Goal: Information Seeking & Learning: Learn about a topic

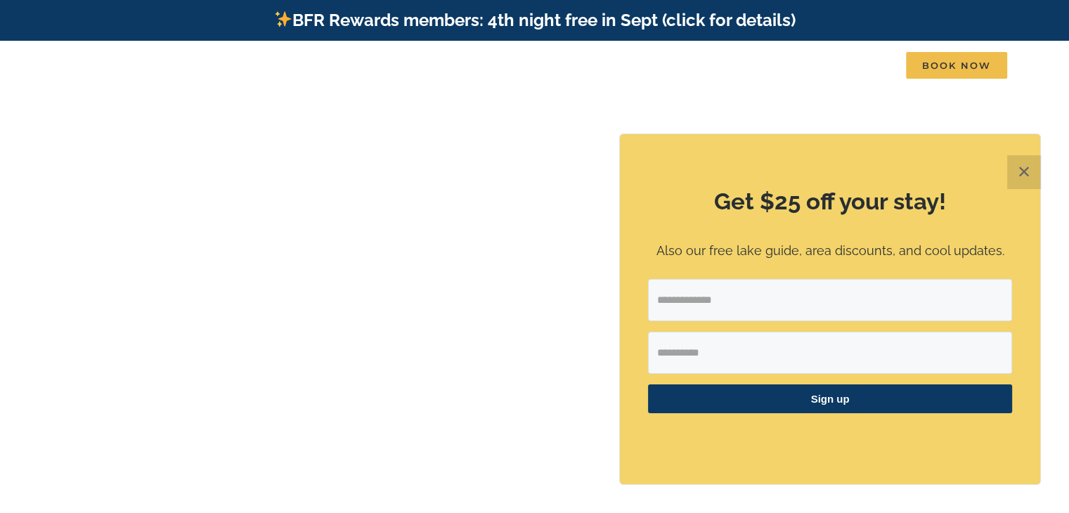
click at [1023, 171] on button "✕" at bounding box center [1024, 172] width 34 height 34
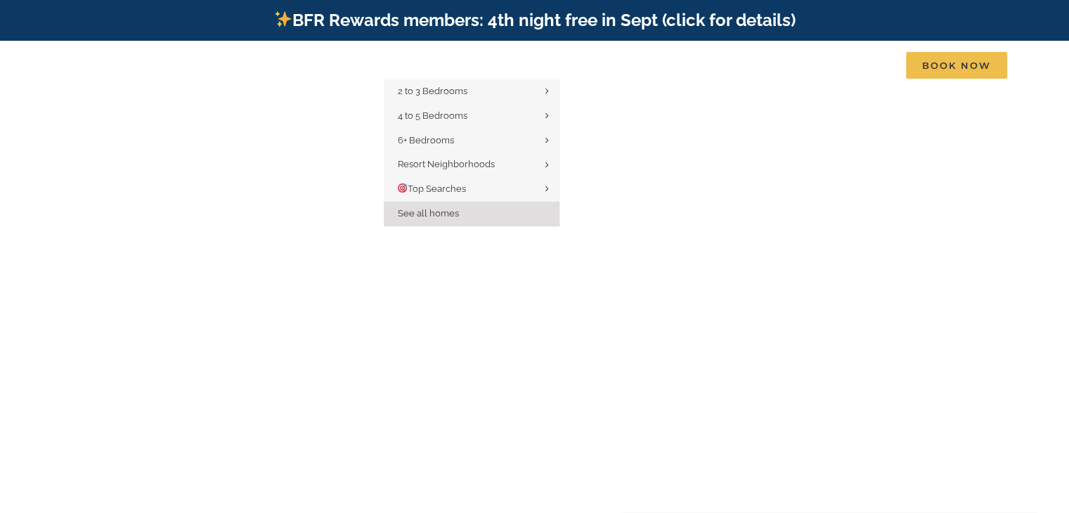
click at [428, 217] on span "See all homes" at bounding box center [428, 213] width 61 height 11
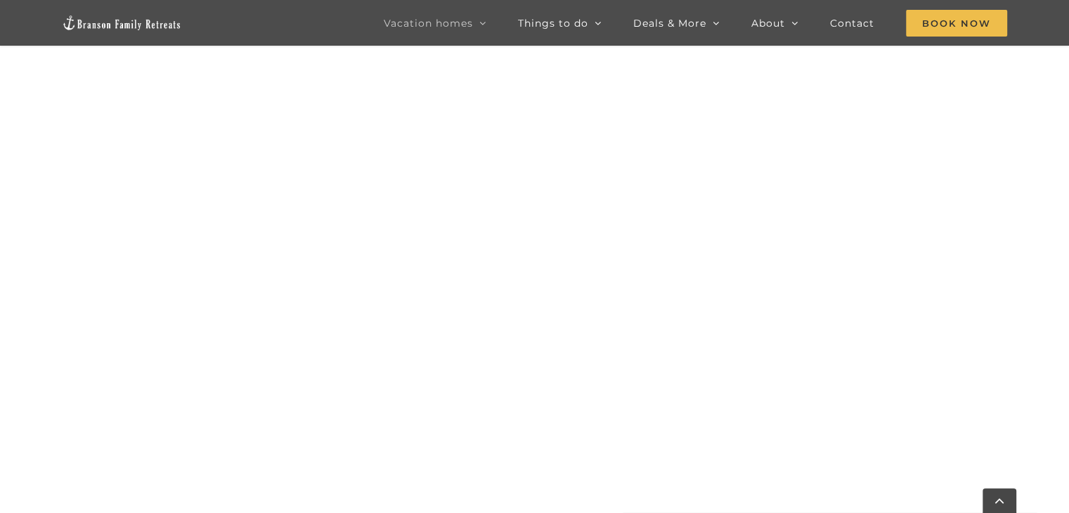
scroll to position [1245, 0]
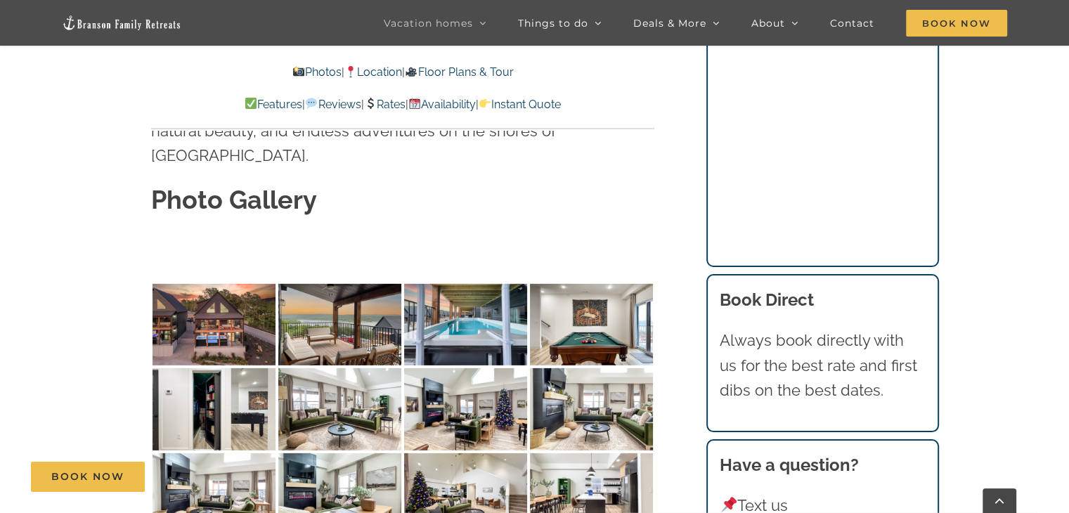
scroll to position [4217, 0]
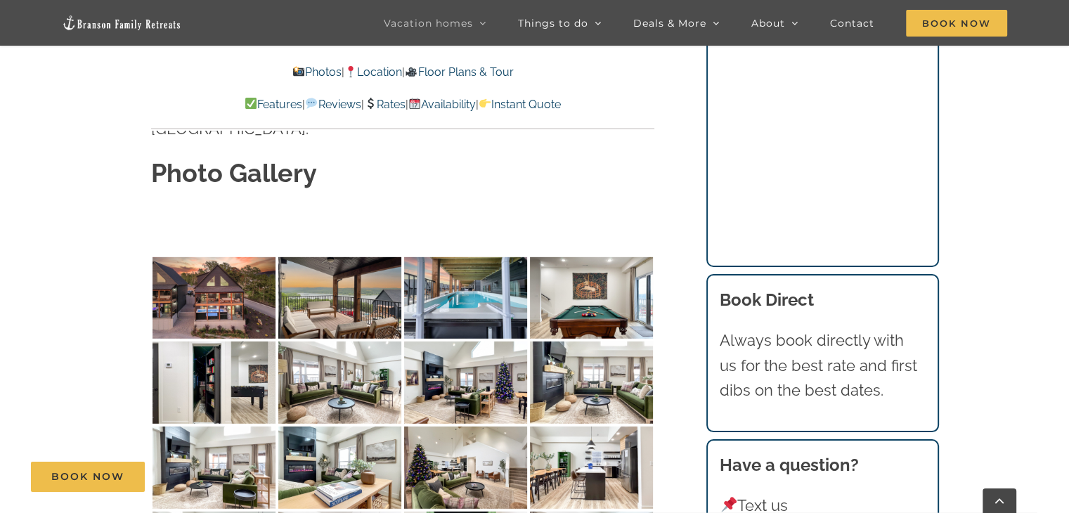
click at [391, 105] on link "Rates" at bounding box center [384, 104] width 41 height 13
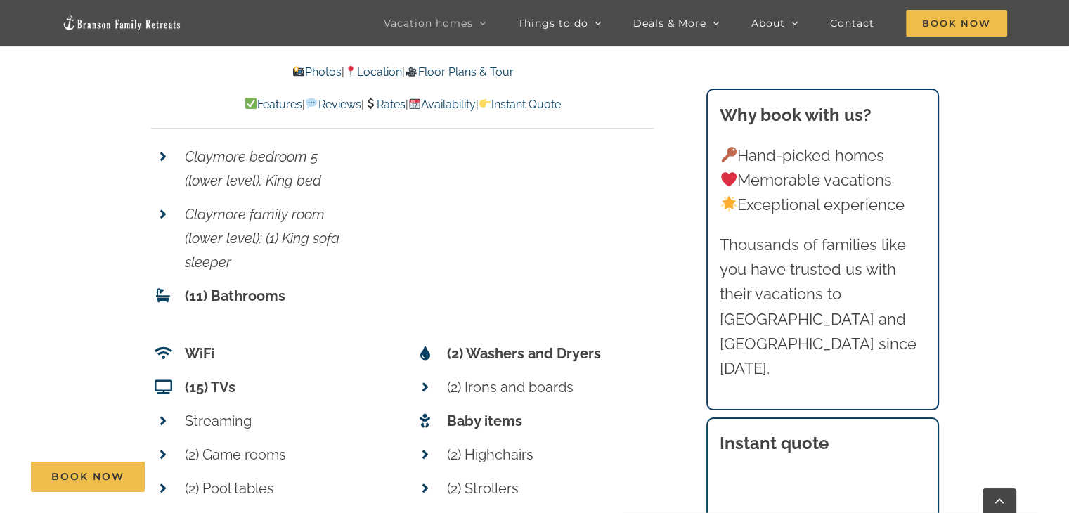
scroll to position [11258, 0]
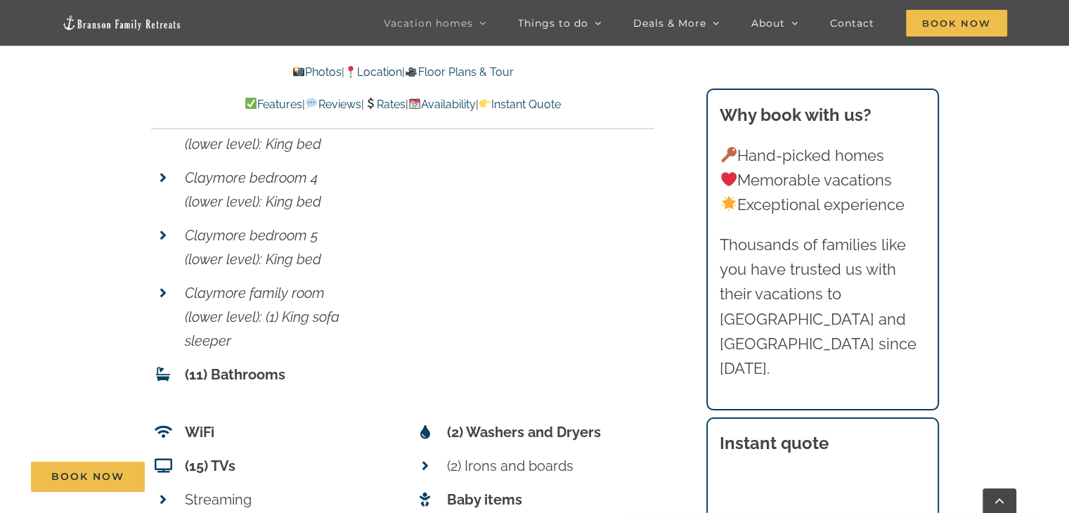
click at [388, 104] on link "Rates" at bounding box center [384, 104] width 41 height 13
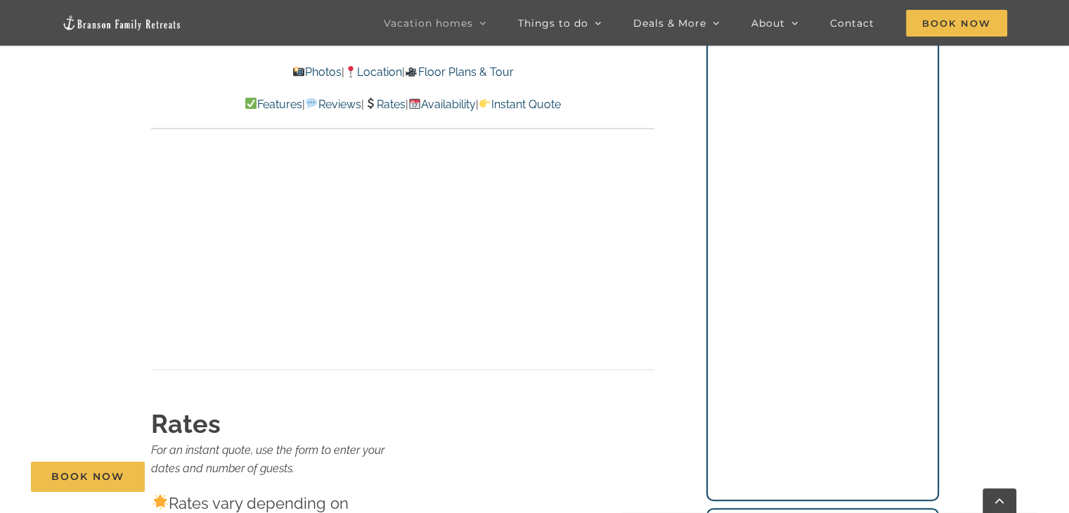
scroll to position [13600, 0]
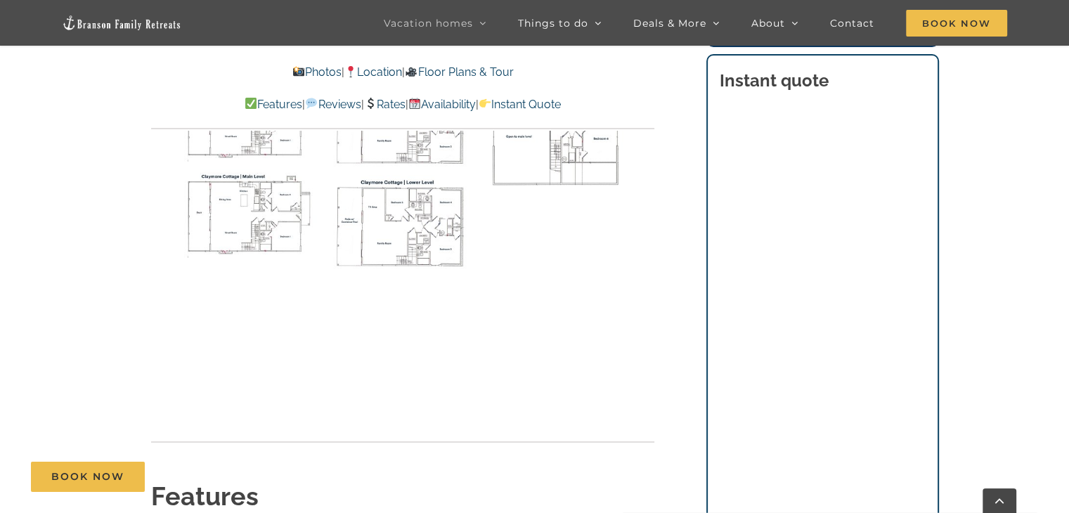
scroll to position [10204, 0]
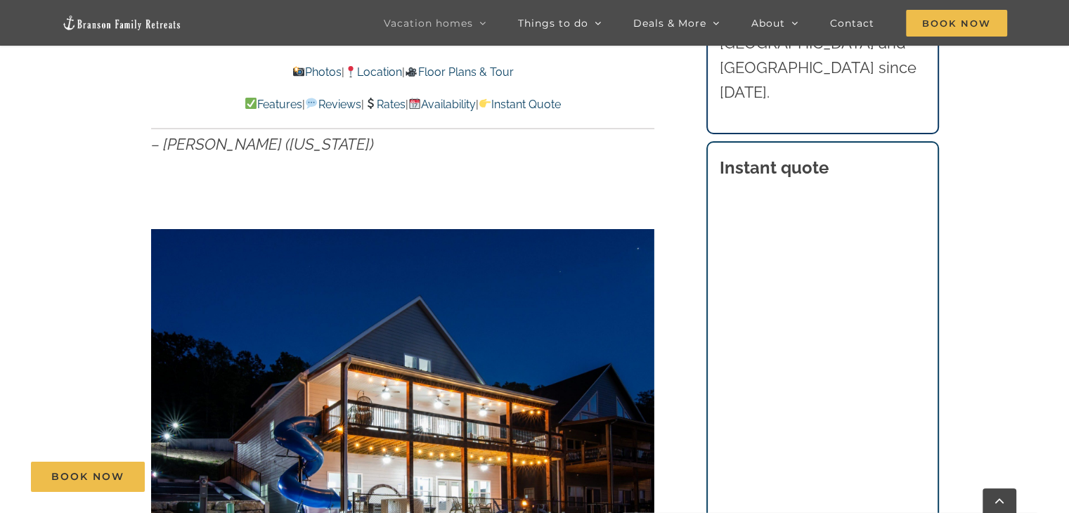
scroll to position [819, 0]
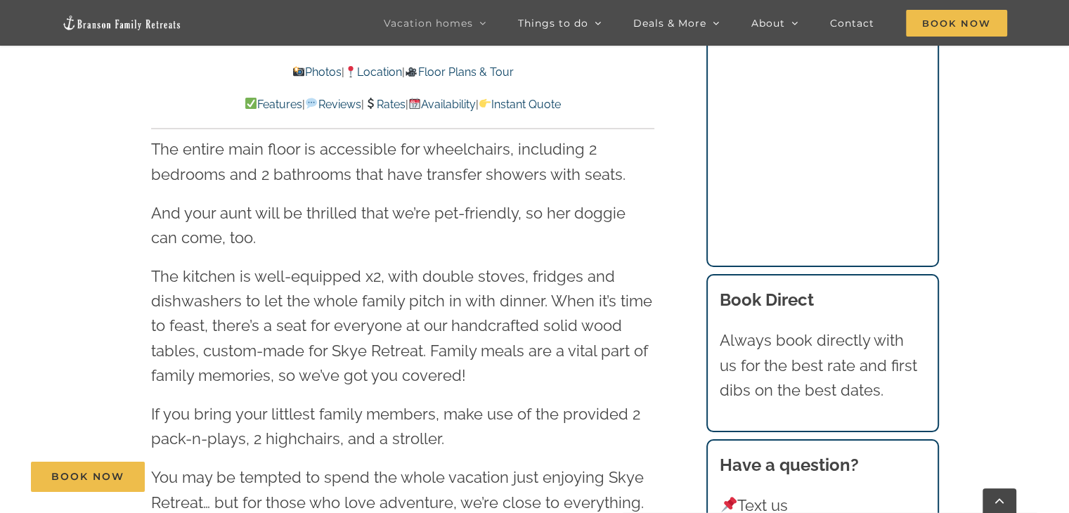
scroll to position [2342, 0]
